Goal: Transaction & Acquisition: Register for event/course

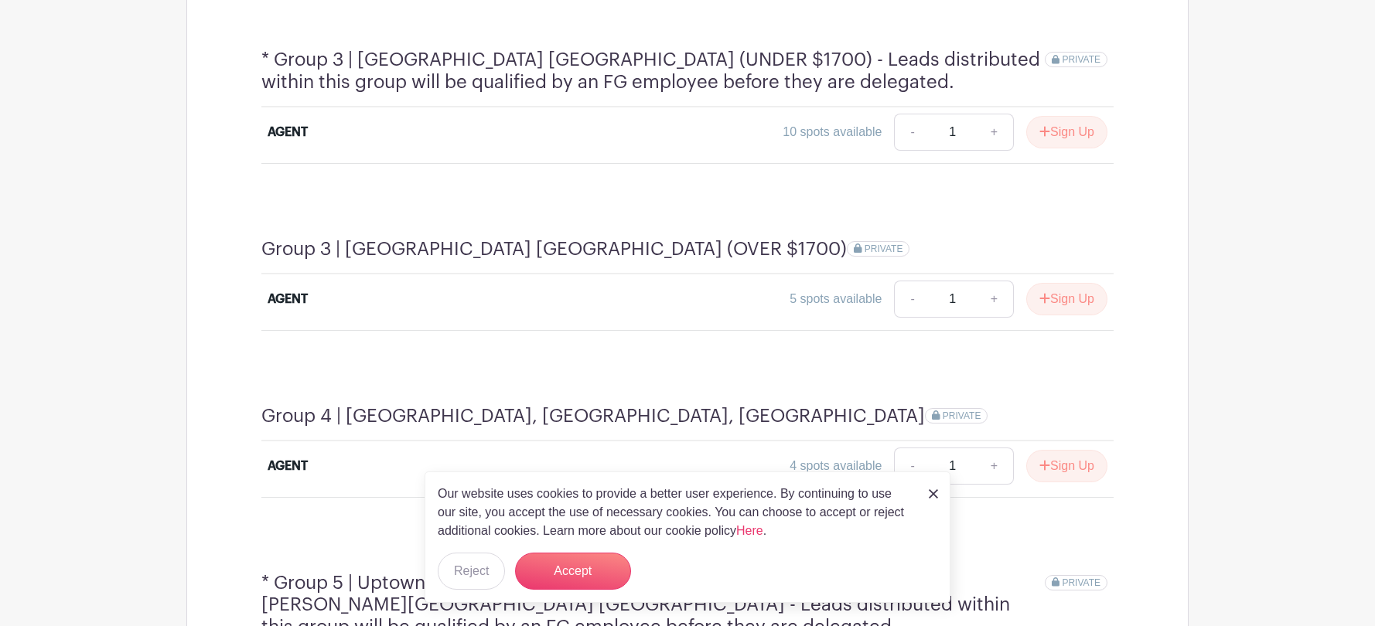
scroll to position [1274, 0]
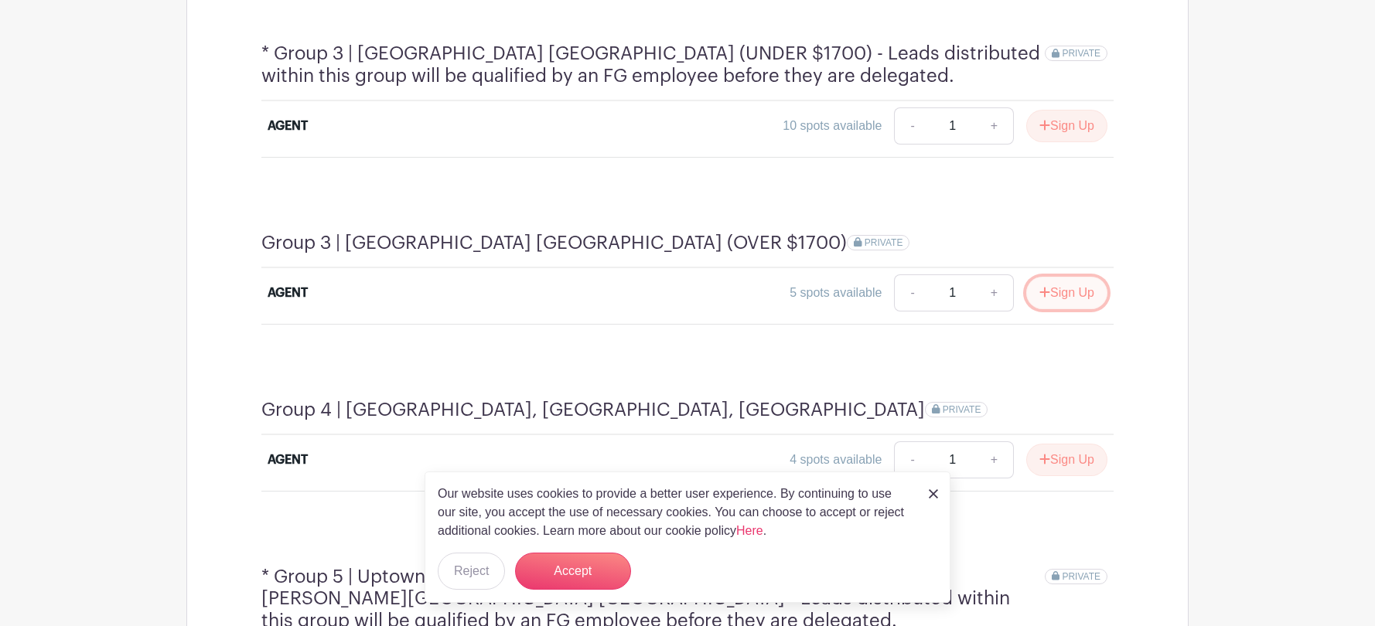
click at [1086, 277] on button "Sign Up" at bounding box center [1066, 293] width 81 height 32
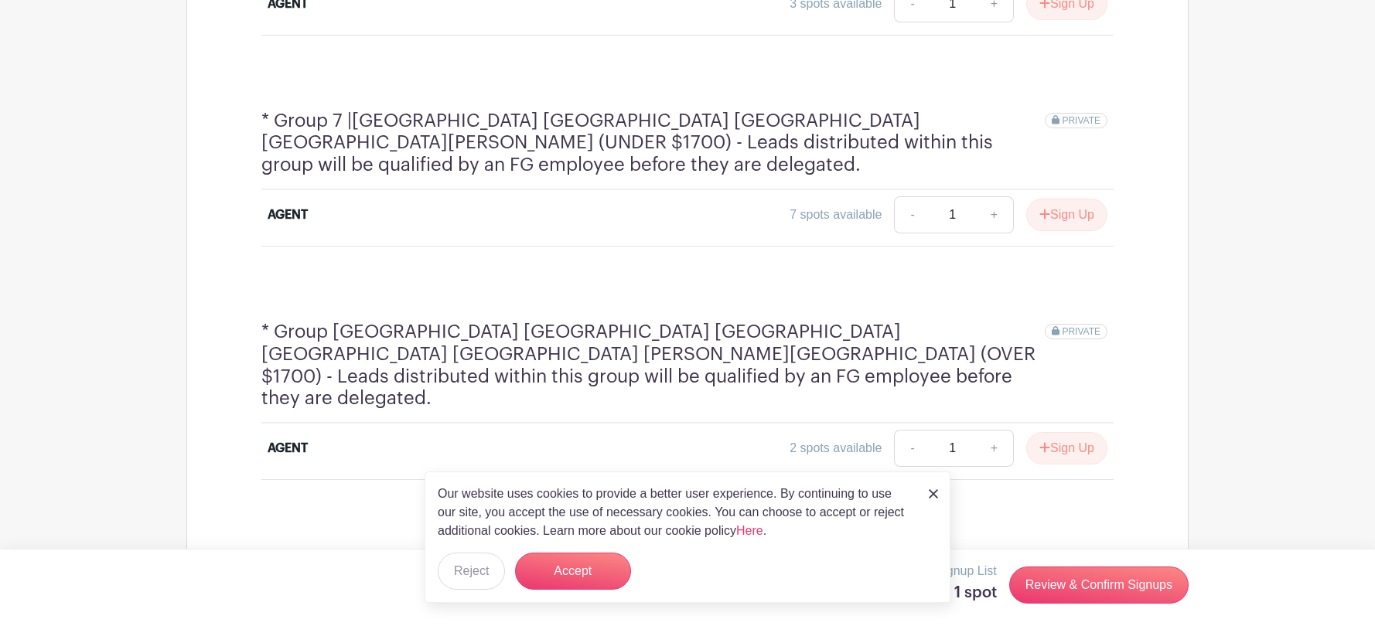
scroll to position [2134, 0]
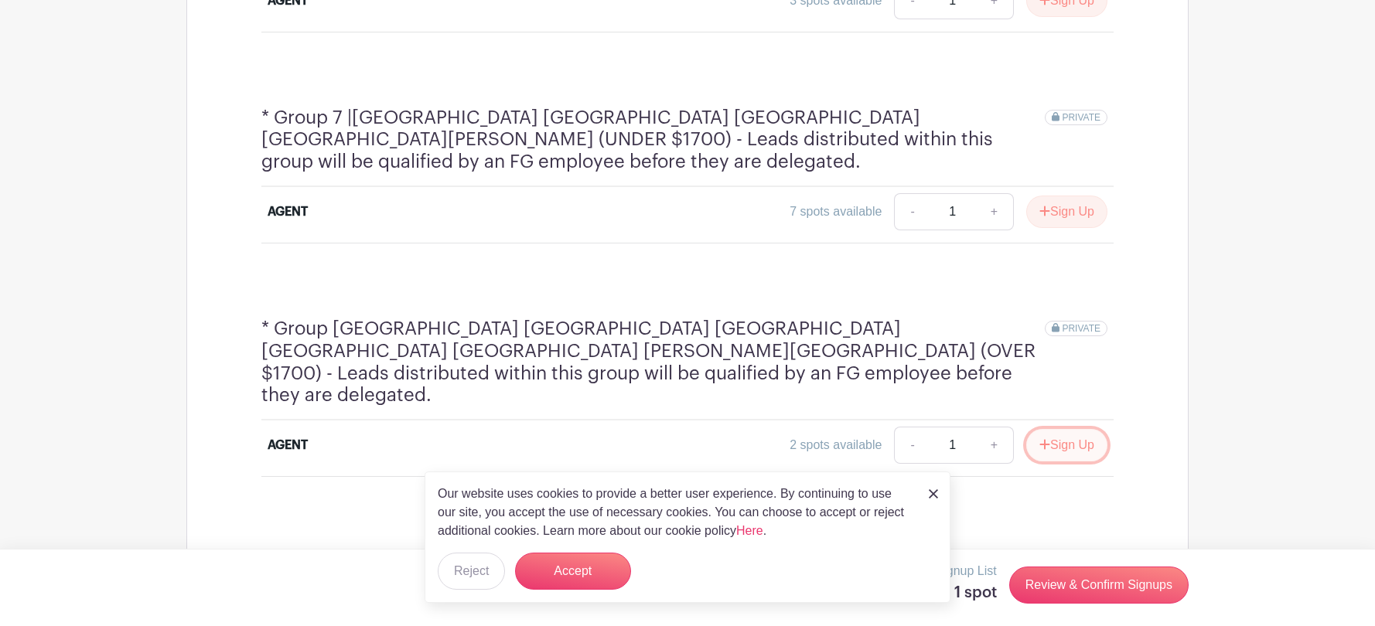
click at [1070, 429] on button "Sign Up" at bounding box center [1066, 445] width 81 height 32
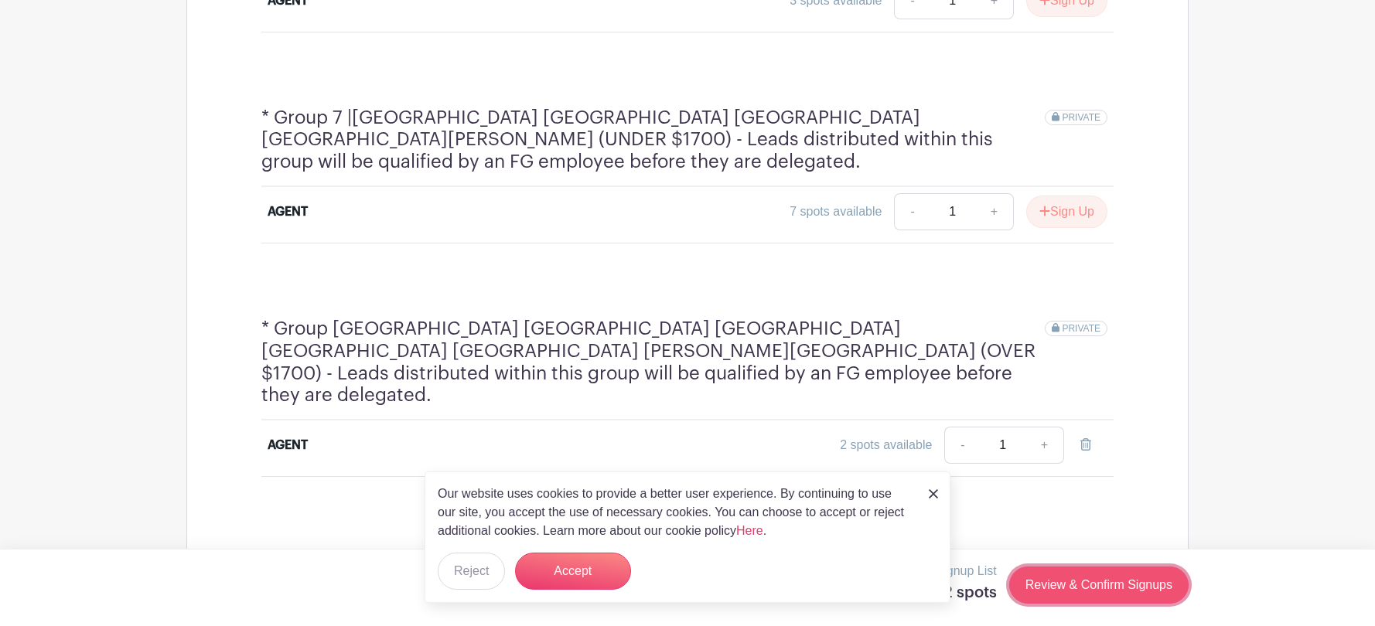
click at [1144, 581] on link "Review & Confirm Signups" at bounding box center [1098, 585] width 179 height 37
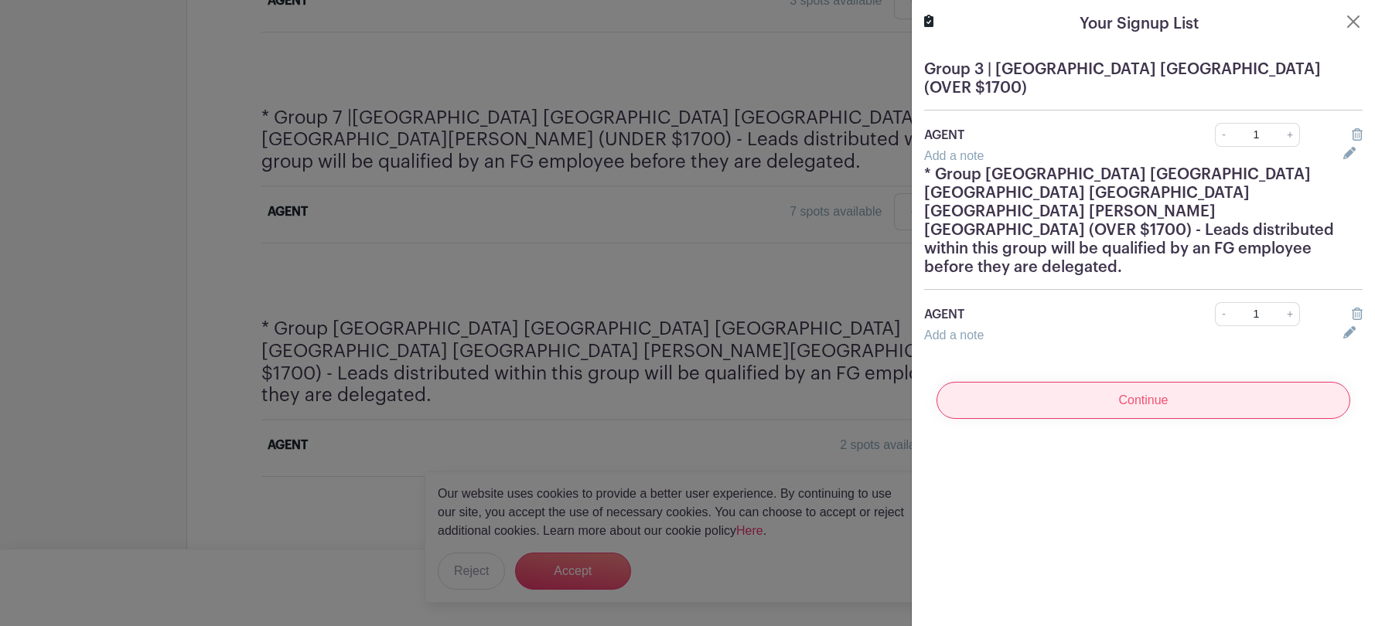
click at [1092, 382] on input "Continue" at bounding box center [1143, 400] width 414 height 37
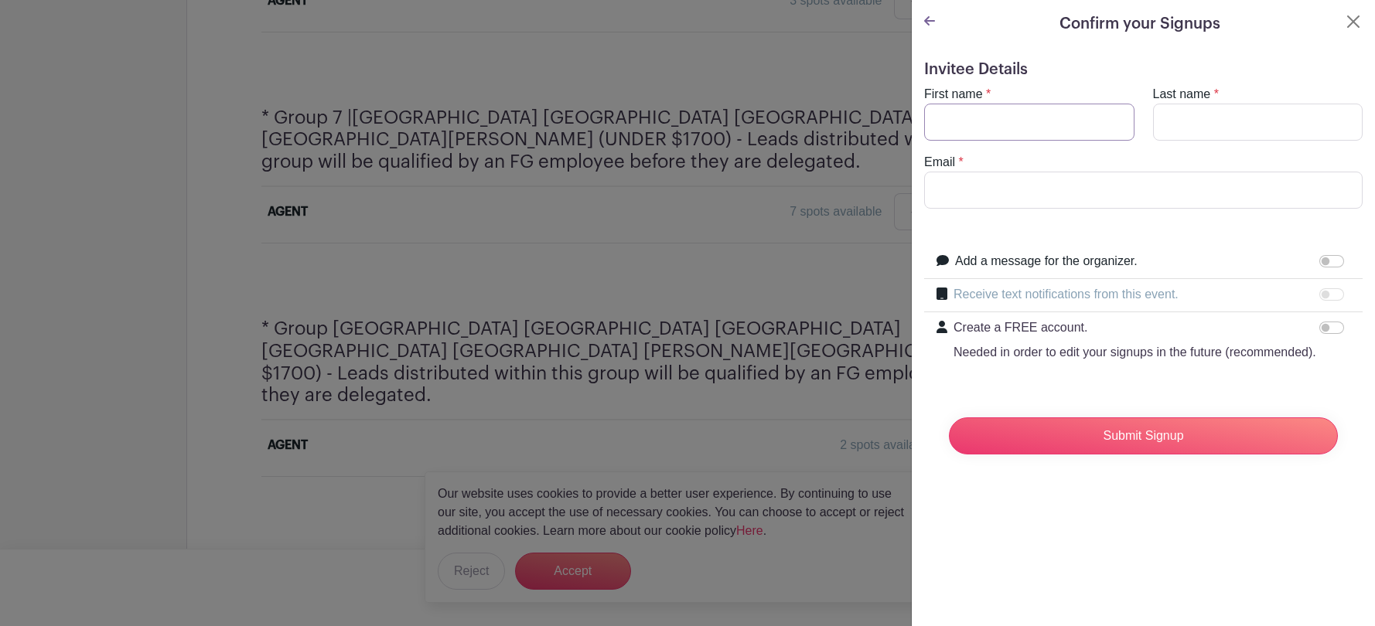
click at [1042, 117] on input "First name" at bounding box center [1029, 122] width 210 height 37
type input "[PERSON_NAME]"
click at [1209, 103] on label "Last name" at bounding box center [1182, 94] width 58 height 19
click at [1209, 104] on input "Last name" at bounding box center [1258, 122] width 210 height 37
click at [1206, 145] on turbo-frame "First name * [PERSON_NAME] name * Email *" at bounding box center [1143, 147] width 438 height 124
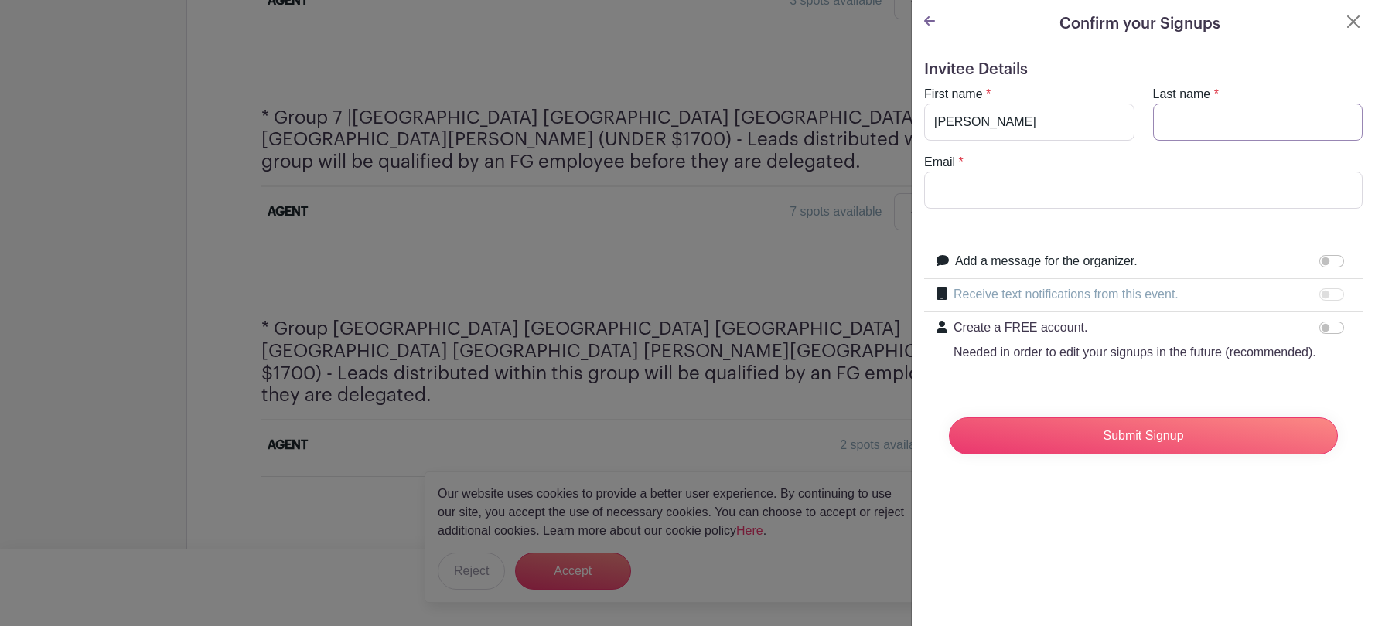
click at [1215, 128] on input "Last name" at bounding box center [1258, 122] width 210 height 37
type input "[PERSON_NAME]"
click at [1165, 189] on input "Email" at bounding box center [1143, 190] width 438 height 37
type input "[PERSON_NAME][EMAIL_ADDRESS][PERSON_NAME][DOMAIN_NAME]"
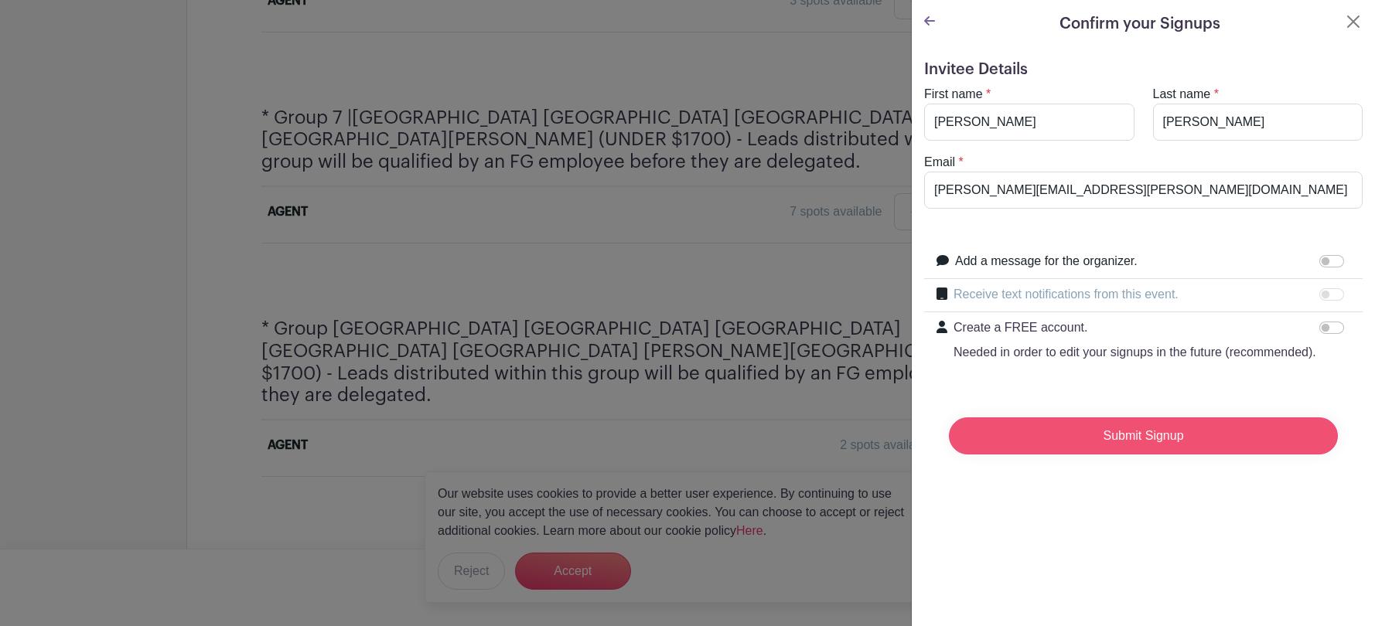
click at [1131, 448] on input "Submit Signup" at bounding box center [1143, 436] width 389 height 37
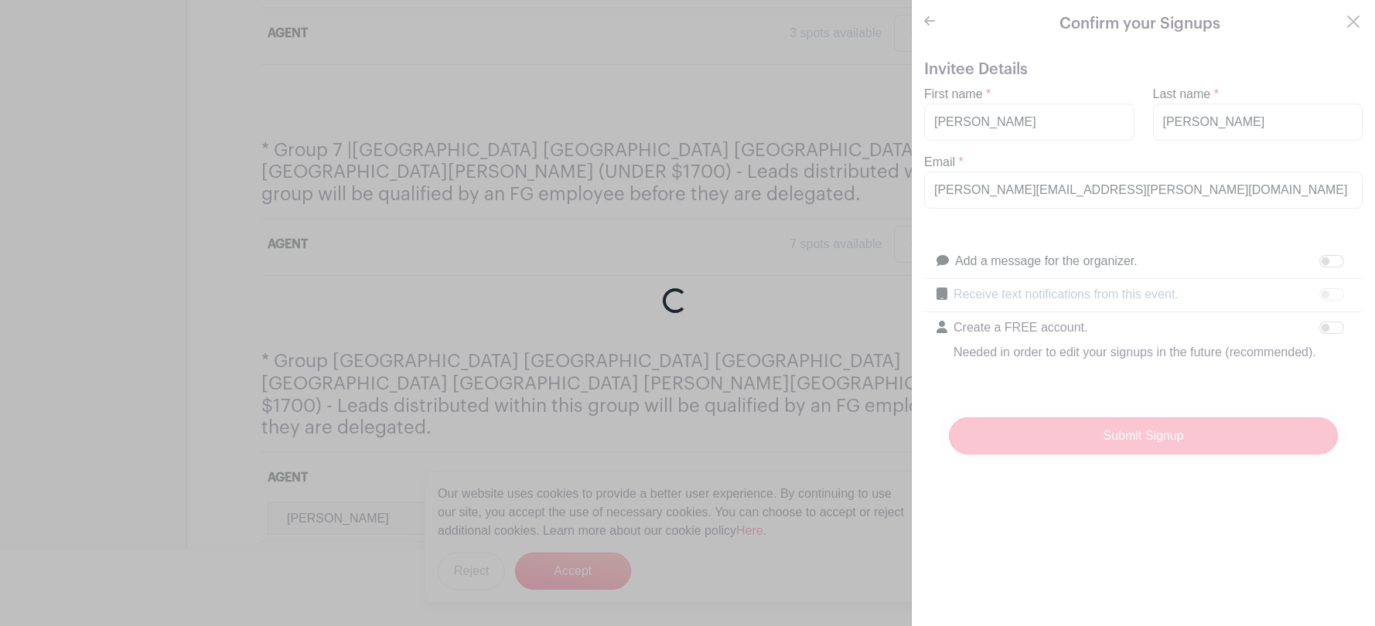
scroll to position [2166, 0]
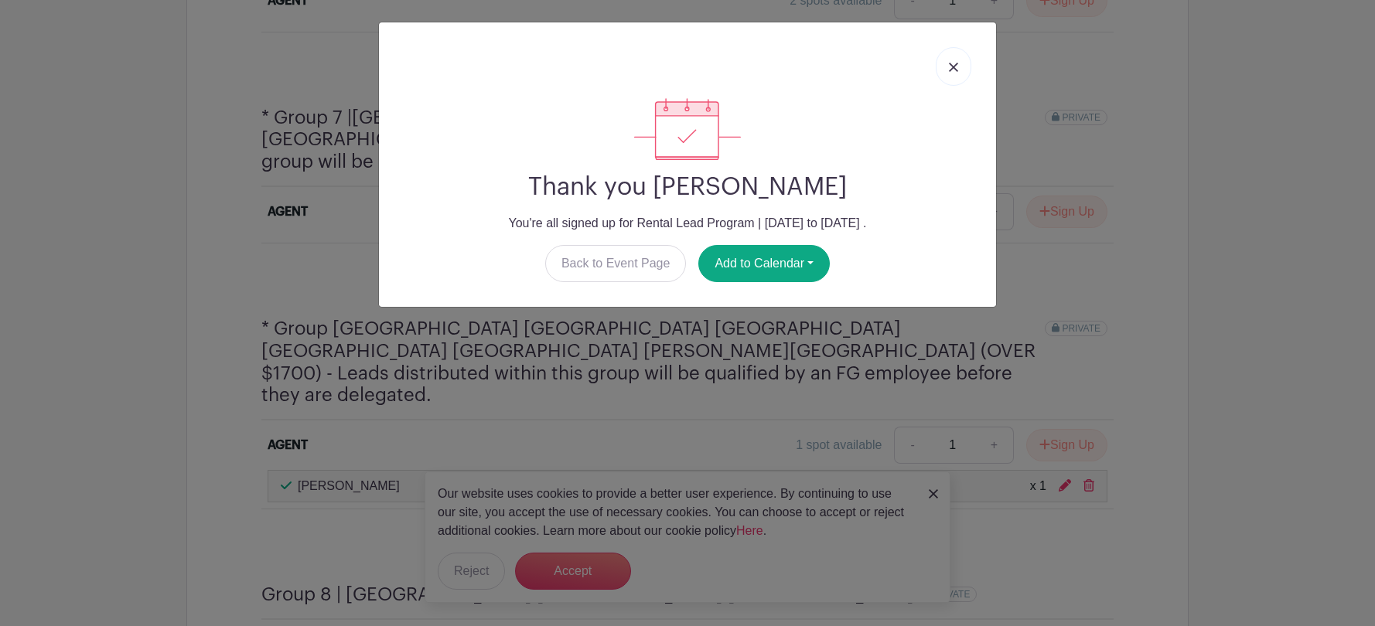
click at [953, 60] on link at bounding box center [954, 66] width 36 height 39
